Goal: Contribute content

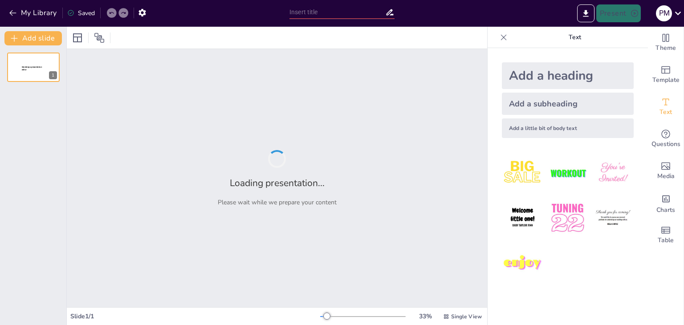
type input "Caste and Identity: The Role of Varnas in Social Hierarchy"
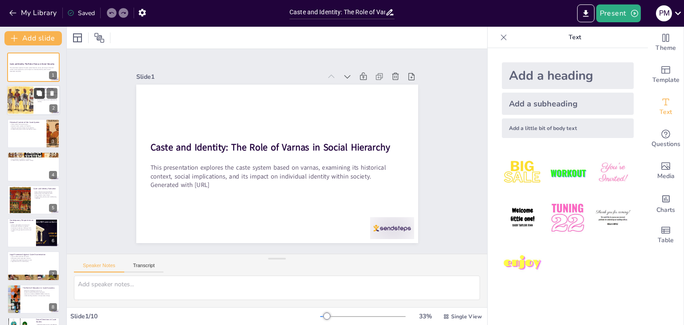
click at [35, 93] on button at bounding box center [39, 93] width 11 height 11
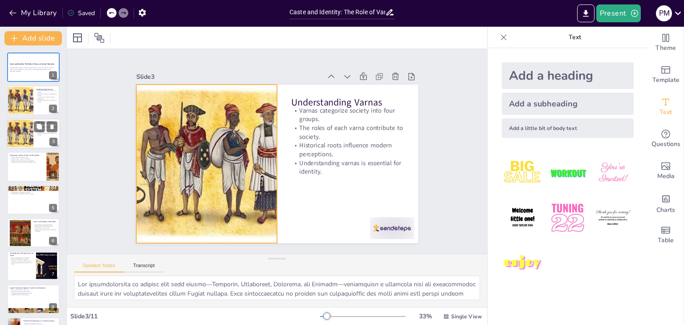
click at [33, 136] on div at bounding box center [20, 134] width 50 height 30
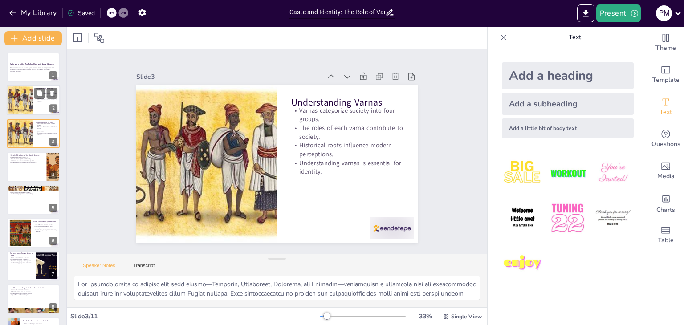
click at [27, 101] on div at bounding box center [20, 101] width 50 height 30
click at [29, 125] on div at bounding box center [20, 134] width 50 height 30
click at [29, 155] on p "Historical Context of the Caste System" at bounding box center [26, 155] width 35 height 3
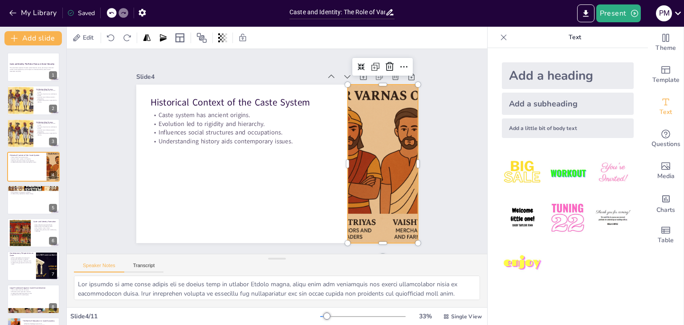
click at [374, 165] on div at bounding box center [382, 164] width 239 height 159
click at [243, 279] on icon at bounding box center [235, 286] width 15 height 15
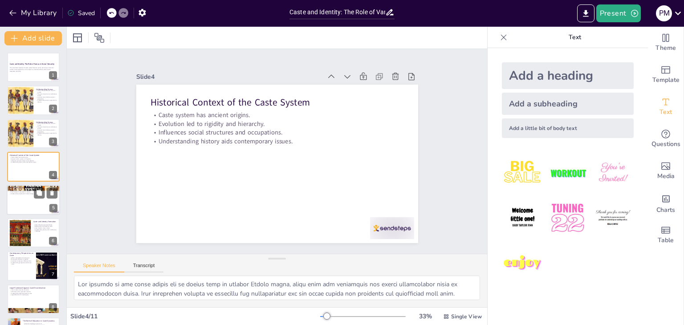
click at [32, 191] on p "Discrimination is prevalent in society." at bounding box center [33, 192] width 48 height 2
type textarea "The caste system imposes significant restrictions on social mobility, particula…"
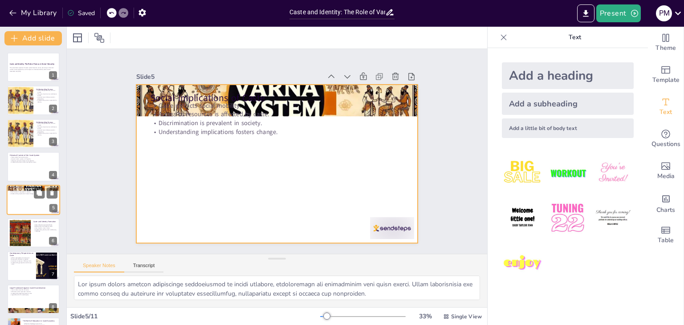
scroll to position [14, 0]
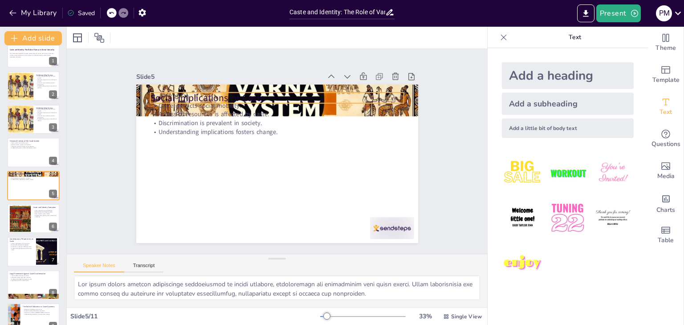
click at [373, 93] on p "Social Implications of Caste" at bounding box center [327, 167] width 91 height 245
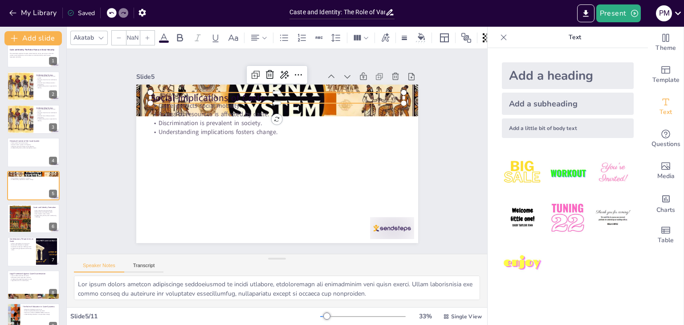
type input "48"
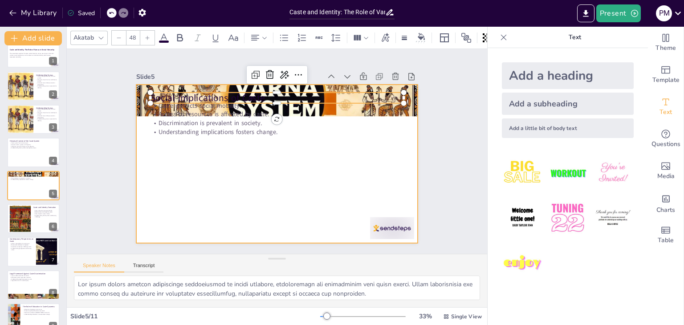
click at [375, 134] on div at bounding box center [277, 139] width 282 height 159
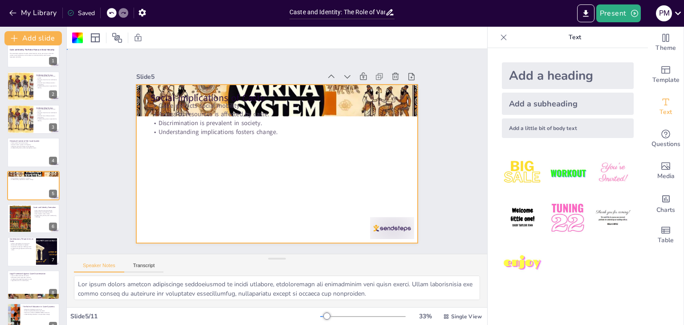
click at [375, 134] on div at bounding box center [277, 139] width 282 height 159
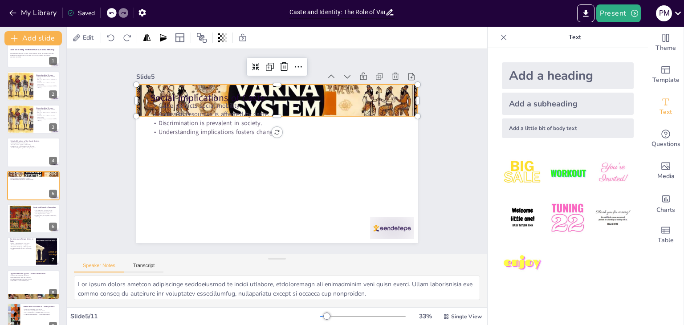
click at [407, 87] on div at bounding box center [325, 135] width 248 height 320
click at [352, 118] on icon at bounding box center [357, 123] width 11 height 11
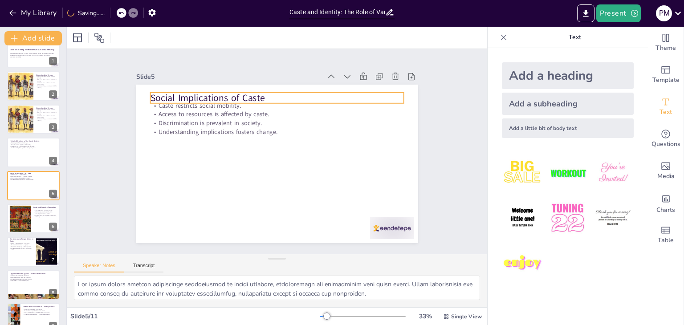
click at [230, 93] on p "Social Implications of Caste" at bounding box center [312, 112] width 197 height 180
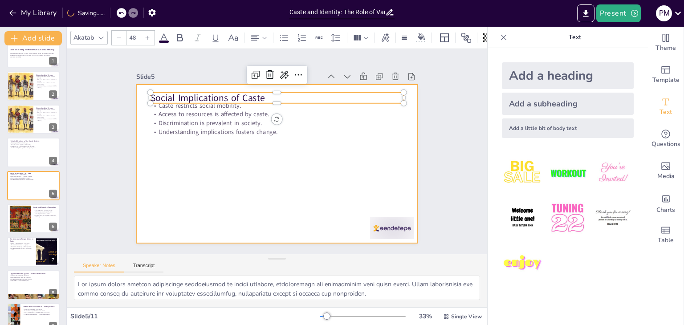
click at [215, 143] on div at bounding box center [275, 139] width 297 height 188
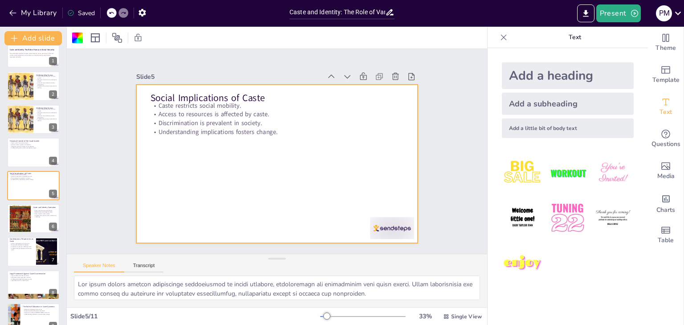
click at [503, 39] on div at bounding box center [504, 37] width 14 height 14
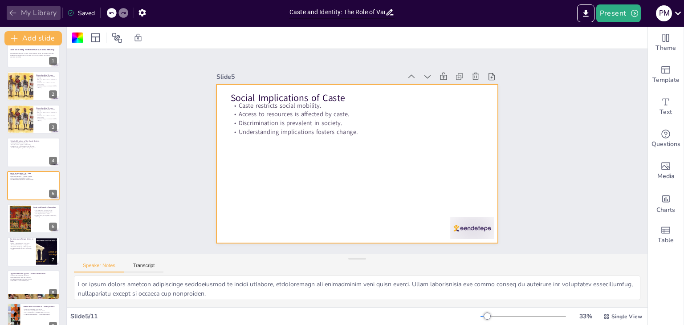
click at [9, 8] on button "My Library" at bounding box center [34, 13] width 54 height 14
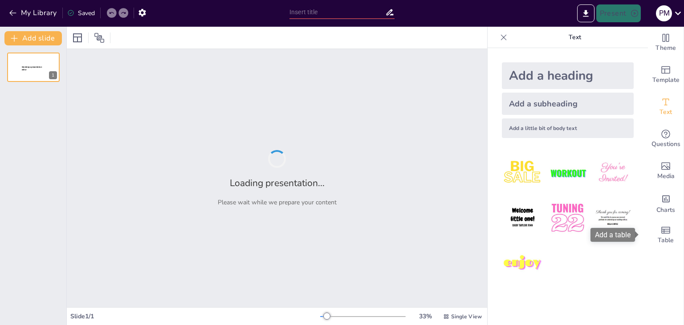
type input "Caste and Identity: The Role of Varnas in Social Hierarchy"
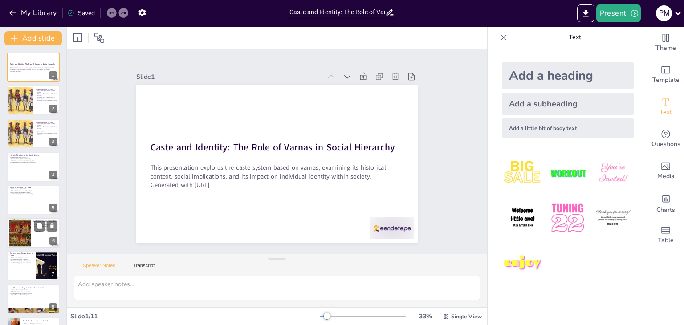
click at [24, 233] on div at bounding box center [20, 233] width 36 height 27
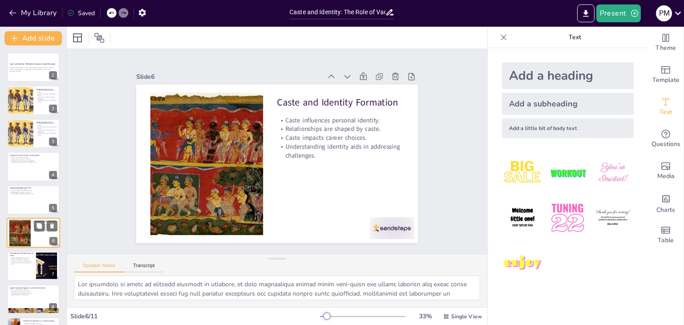
scroll to position [48, 0]
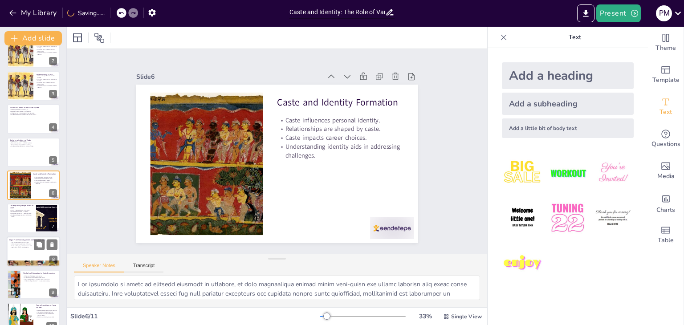
click at [25, 253] on div at bounding box center [33, 252] width 53 height 30
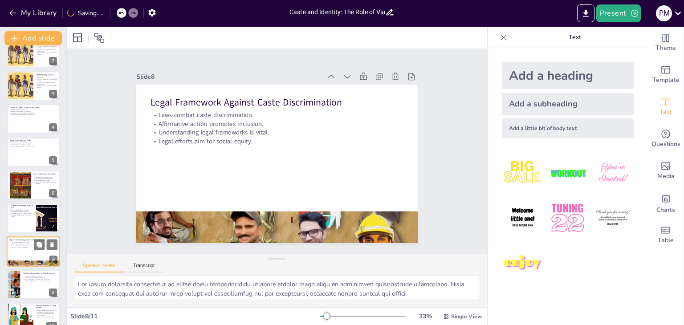
scroll to position [95, 0]
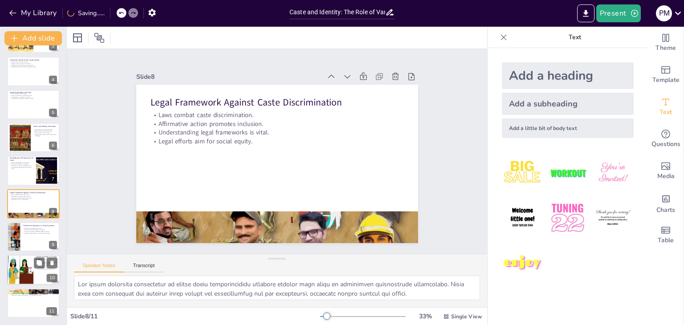
click at [29, 272] on div at bounding box center [19, 270] width 53 height 30
type textarea "Ongoing research into the complexities of caste is crucial for understanding it…"
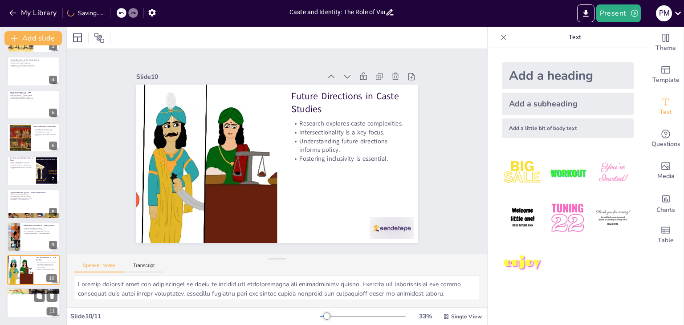
click at [29, 299] on div at bounding box center [33, 303] width 53 height 30
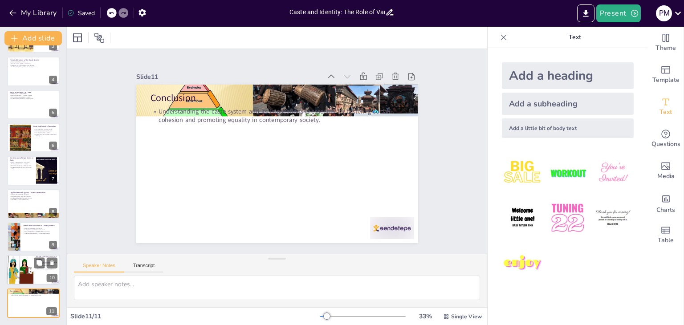
click at [22, 278] on div at bounding box center [19, 270] width 53 height 30
type textarea "Ongoing research into the complexities of caste is crucial for understanding it…"
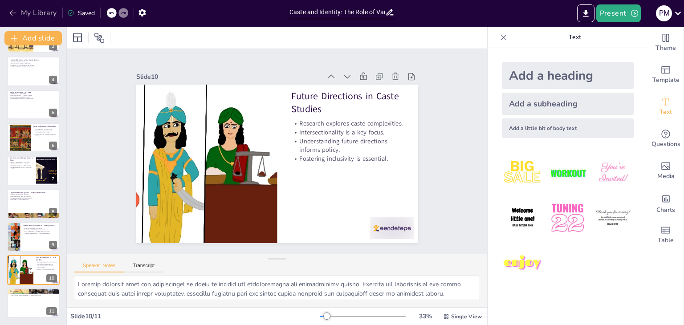
click at [31, 11] on button "My Library" at bounding box center [34, 13] width 54 height 14
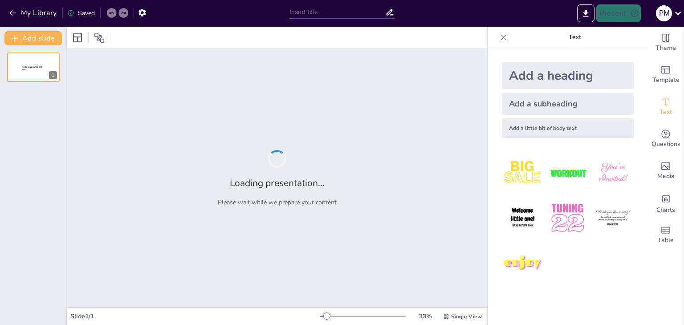
type input "Understanding the Varnas: An Overview of the Caste System"
